Goal: Task Accomplishment & Management: Manage account settings

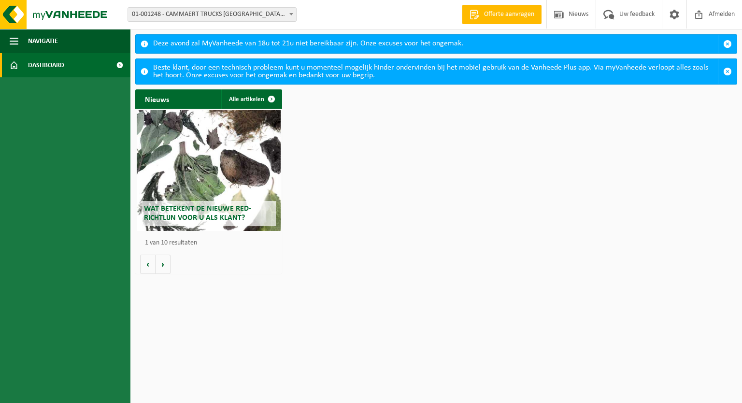
click at [398, 233] on div "Nieuws Alle artikelen Wat betekent de nieuwe RED-richtlijn voor u als klant? Ma…" at bounding box center [436, 182] width 607 height 194
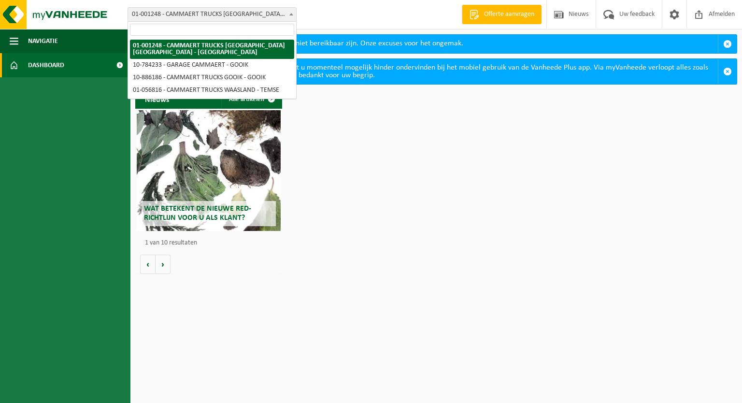
click at [253, 10] on span "01-001248 - CAMMAERT TRUCKS [GEOGRAPHIC_DATA] [GEOGRAPHIC_DATA] - [GEOGRAPHIC_D…" at bounding box center [212, 15] width 168 height 14
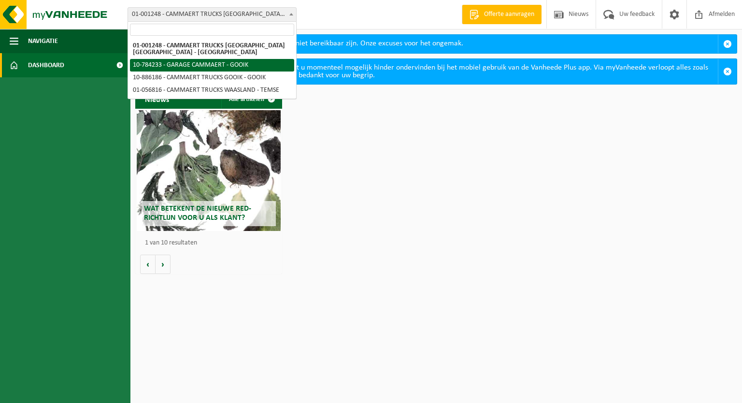
select select "102247"
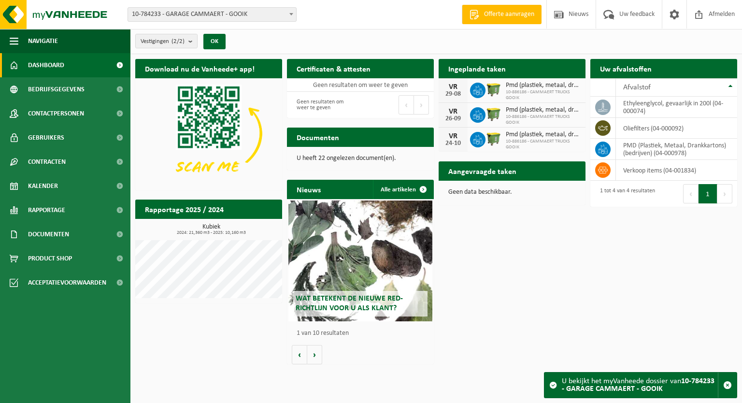
click at [267, 8] on span "10-784233 - GARAGE CAMMAERT - GOOIK" at bounding box center [212, 15] width 168 height 14
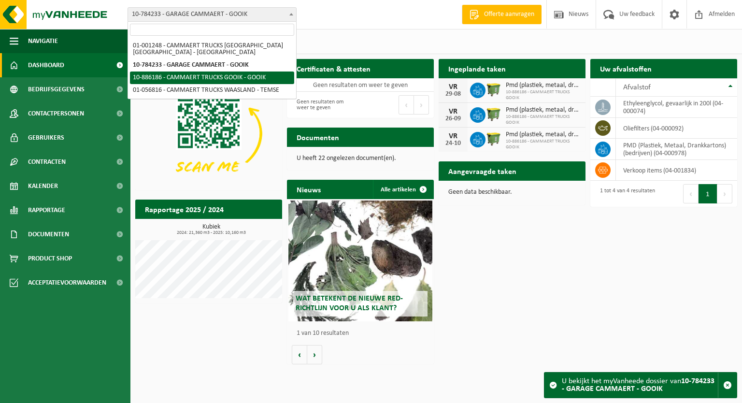
select select "112574"
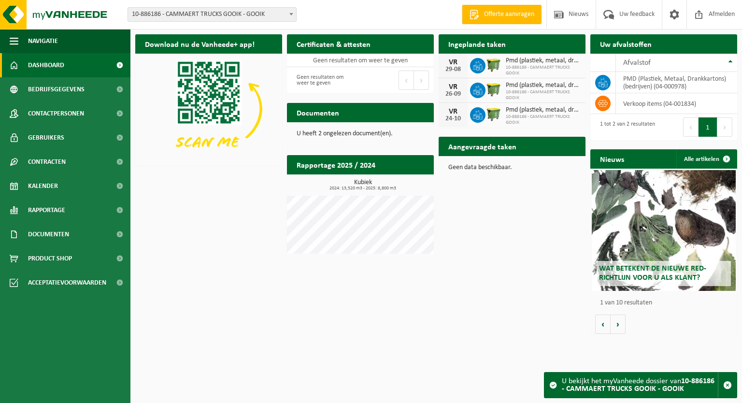
click at [246, 14] on span "10-886186 - CAMMAERT TRUCKS GOOIK - GOOIK" at bounding box center [212, 15] width 168 height 14
click at [422, 337] on div "Download nu de Vanheede+ app! Verberg Certificaten & attesten Bekijk uw certifi…" at bounding box center [436, 183] width 607 height 309
